Goal: Entertainment & Leisure: Consume media (video, audio)

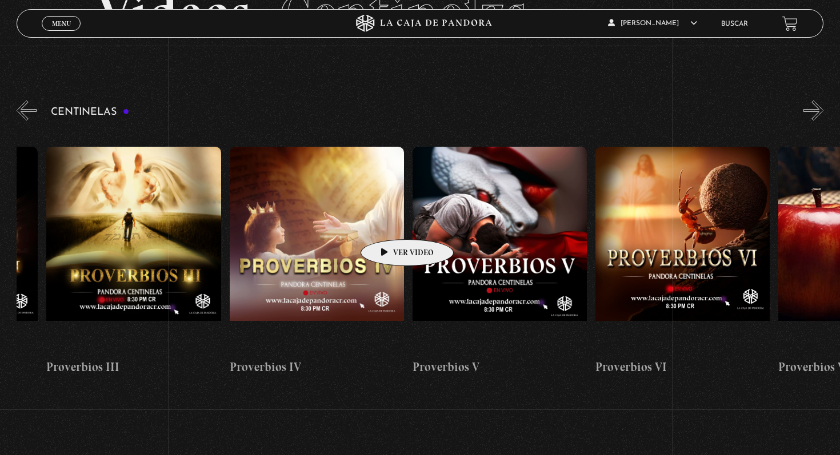
scroll to position [0, 887]
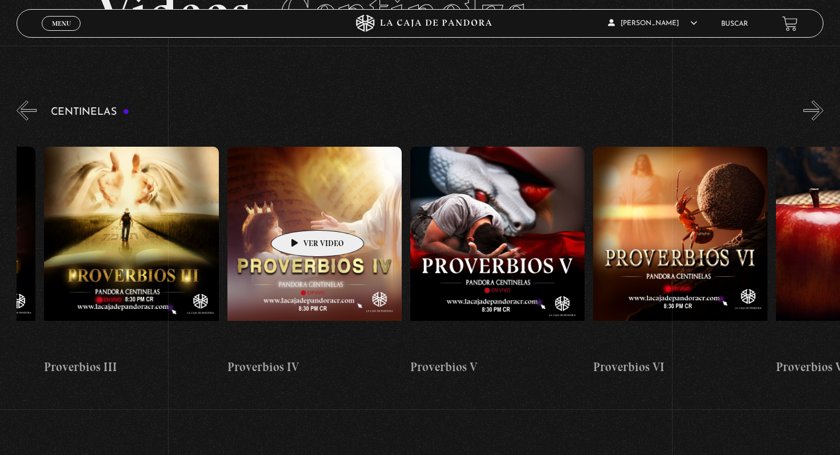
click at [299, 213] on figure at bounding box center [314, 250] width 174 height 206
